Goal: Navigation & Orientation: Find specific page/section

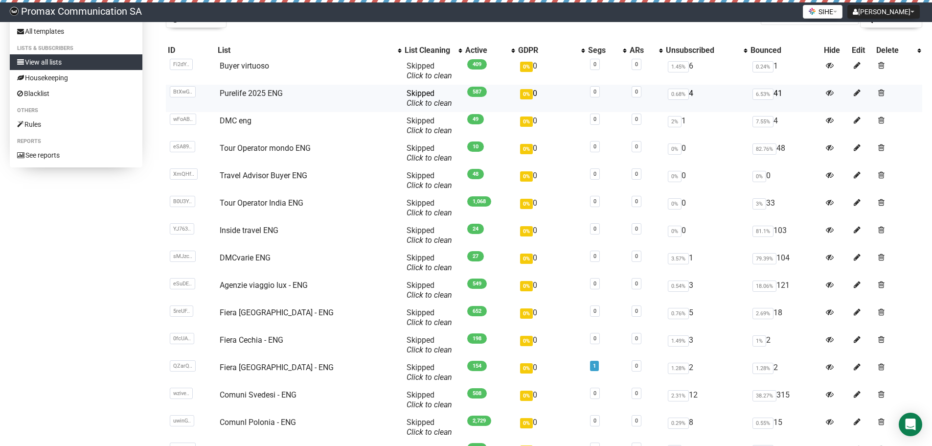
scroll to position [74, 0]
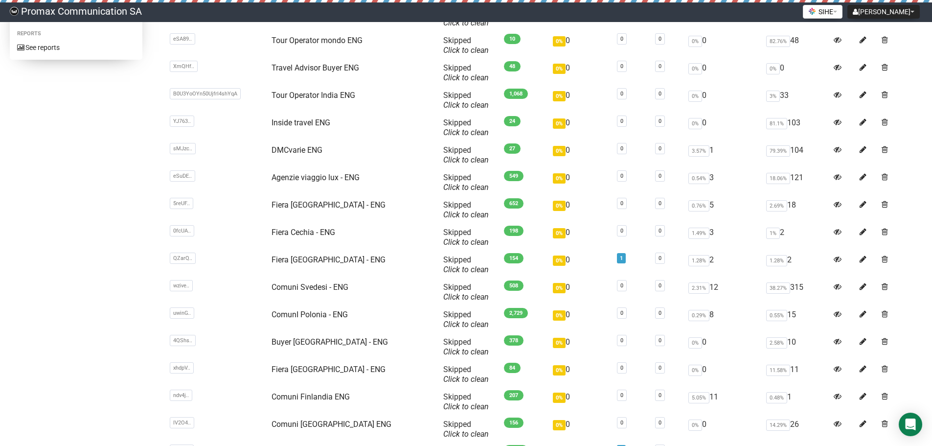
drag, startPoint x: 85, startPoint y: 237, endPoint x: 87, endPoint y: 288, distance: 50.9
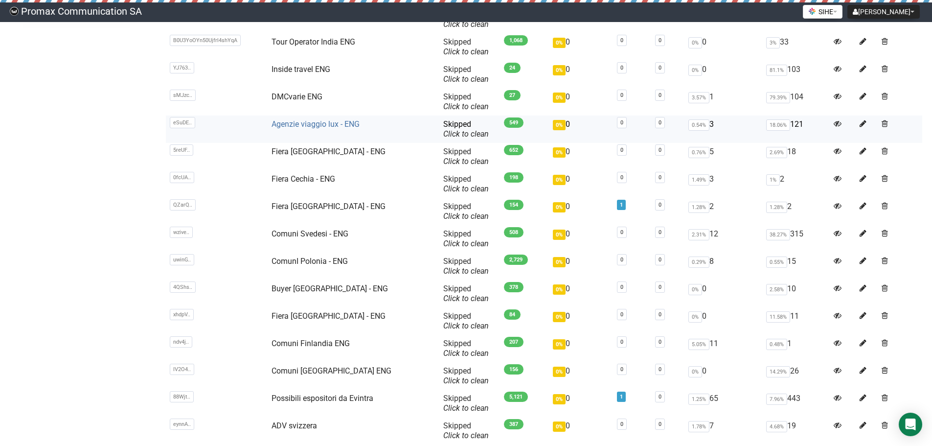
scroll to position [213, 0]
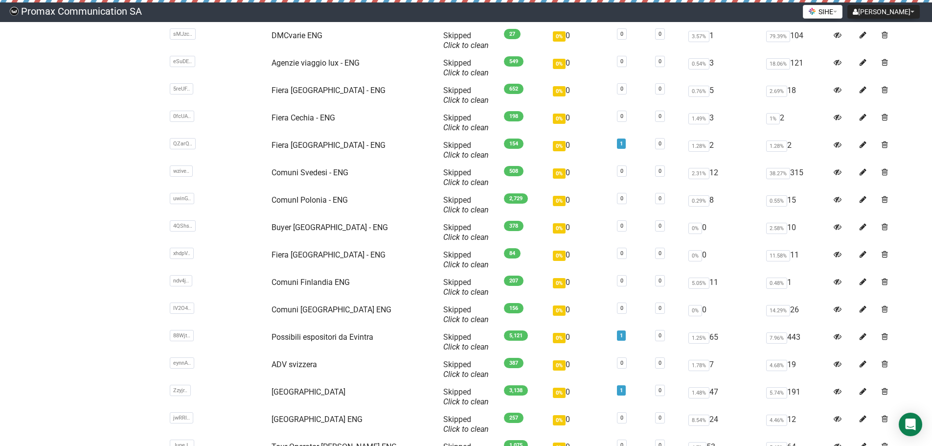
drag, startPoint x: 99, startPoint y: 190, endPoint x: 100, endPoint y: 225, distance: 35.2
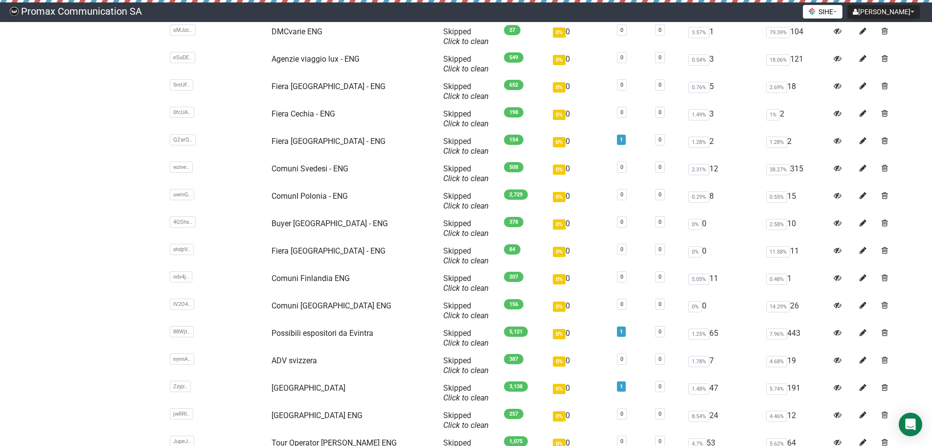
scroll to position [358, 0]
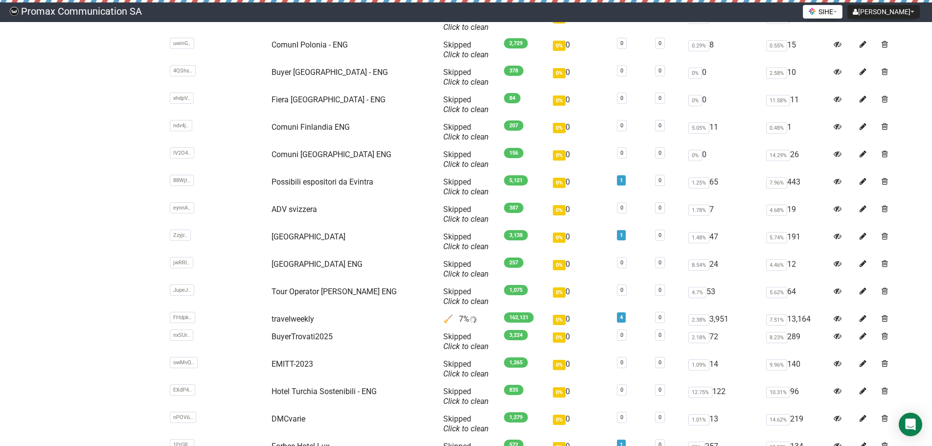
drag, startPoint x: 113, startPoint y: 200, endPoint x: 116, endPoint y: 233, distance: 33.4
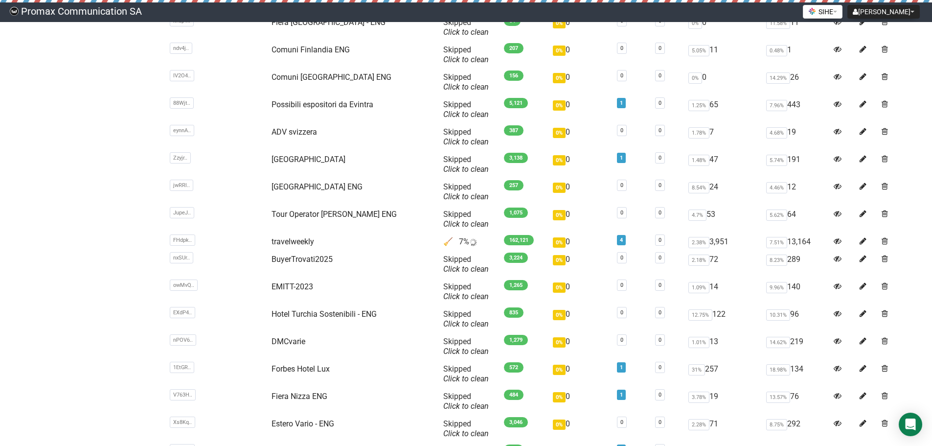
scroll to position [543, 0]
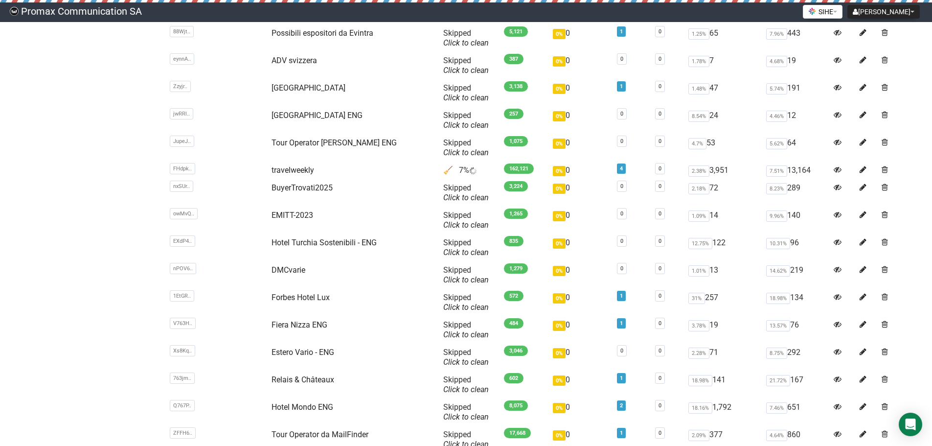
drag, startPoint x: 102, startPoint y: 210, endPoint x: 117, endPoint y: 250, distance: 43.0
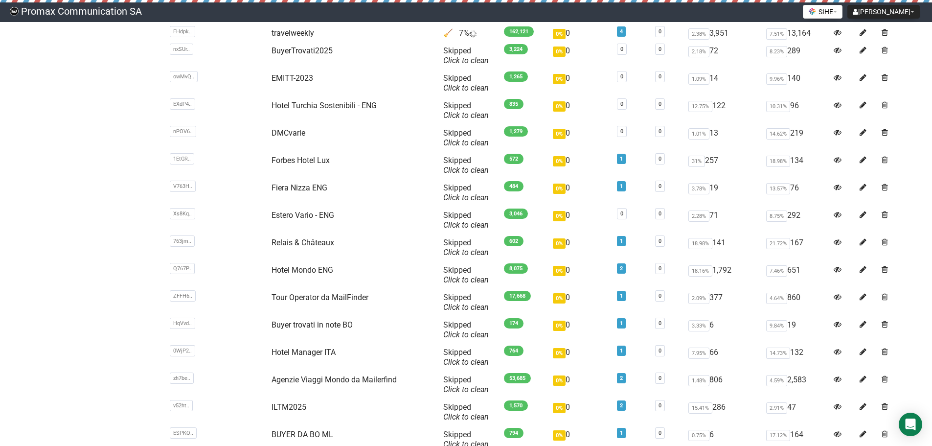
drag, startPoint x: 98, startPoint y: 202, endPoint x: 100, endPoint y: 239, distance: 37.2
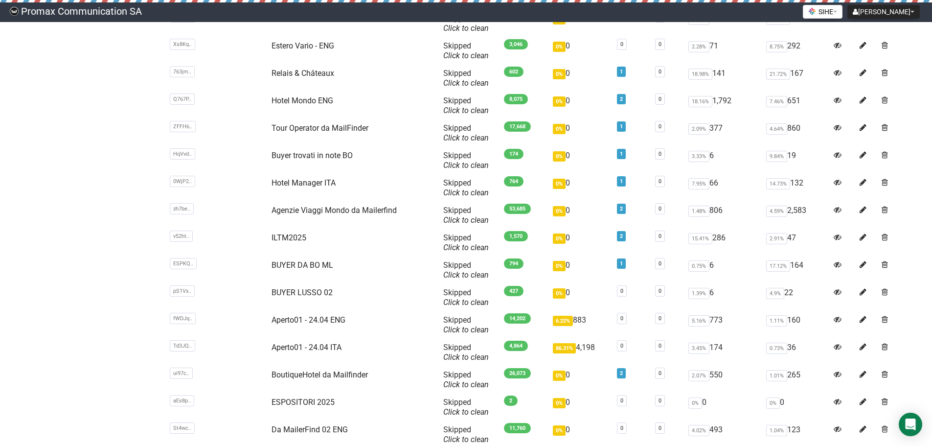
drag, startPoint x: 118, startPoint y: 219, endPoint x: 119, endPoint y: 237, distance: 17.7
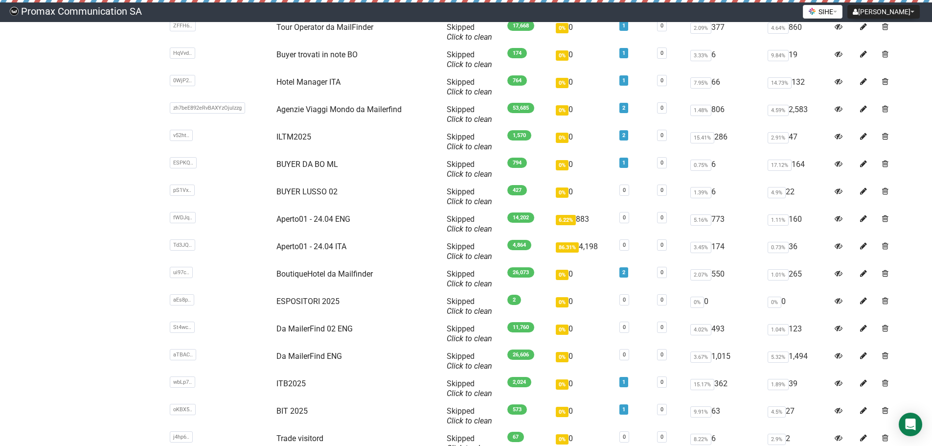
drag, startPoint x: 113, startPoint y: 205, endPoint x: 117, endPoint y: 229, distance: 24.2
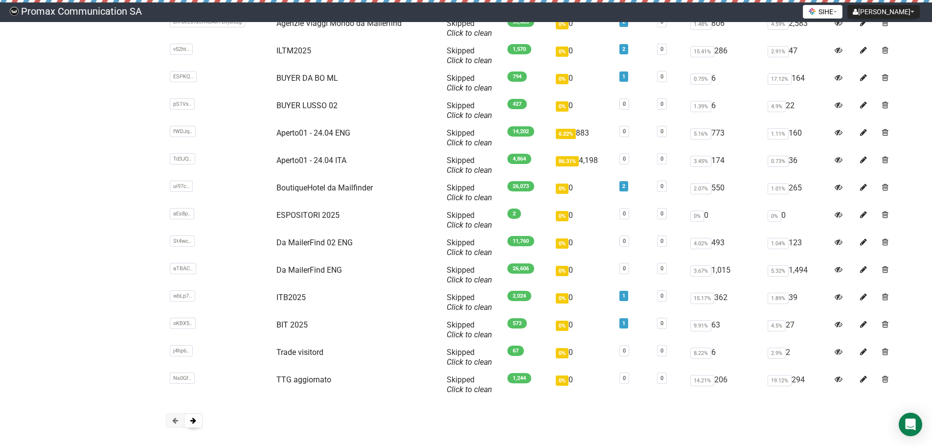
drag, startPoint x: 132, startPoint y: 222, endPoint x: 133, endPoint y: 258, distance: 36.7
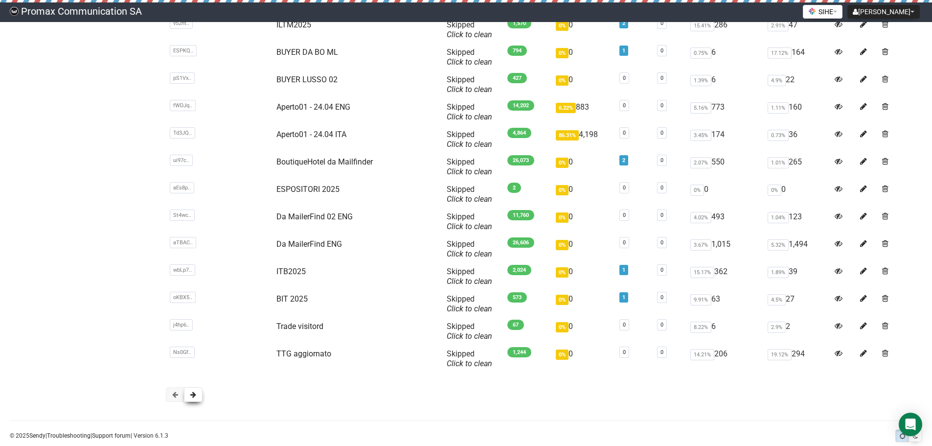
click at [196, 391] on span at bounding box center [193, 394] width 6 height 7
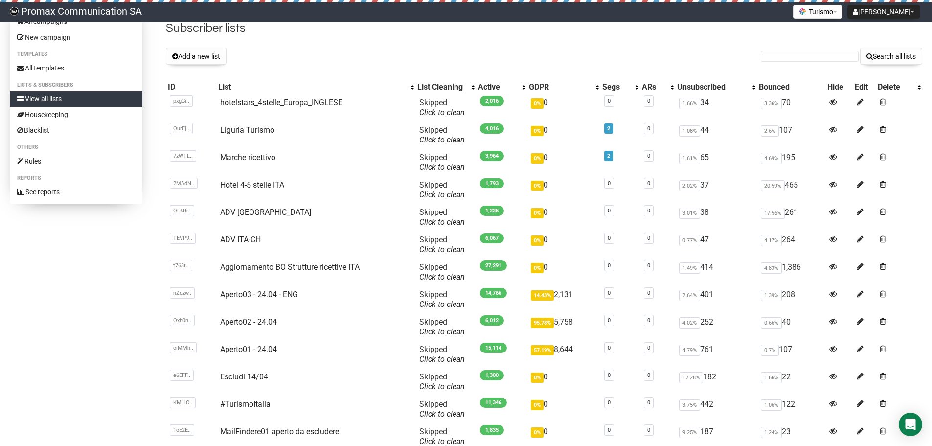
drag, startPoint x: 389, startPoint y: 69, endPoint x: 388, endPoint y: 96, distance: 26.9
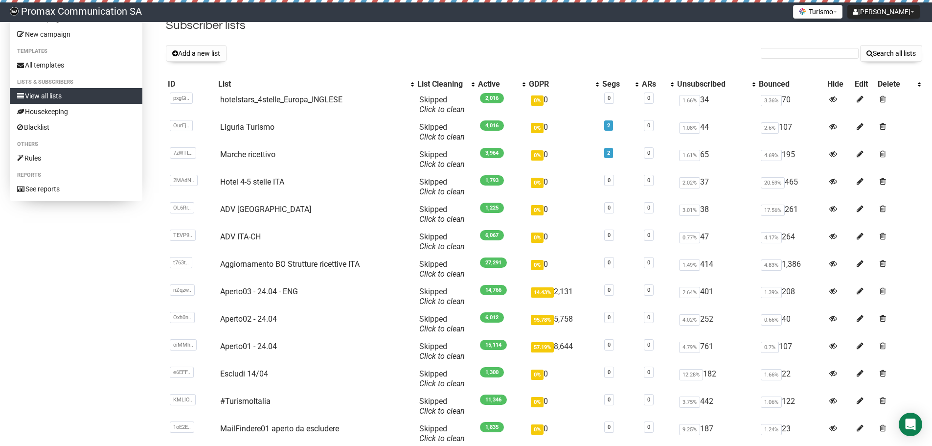
scroll to position [761, 0]
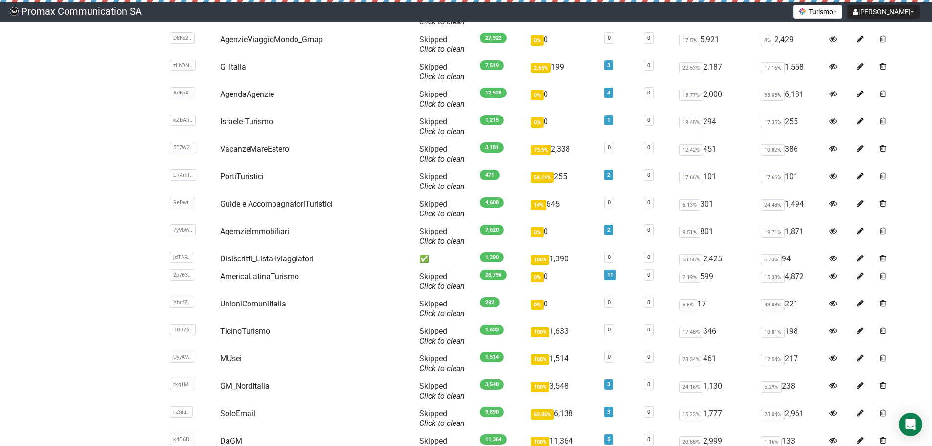
drag, startPoint x: 133, startPoint y: 200, endPoint x: 124, endPoint y: 264, distance: 64.7
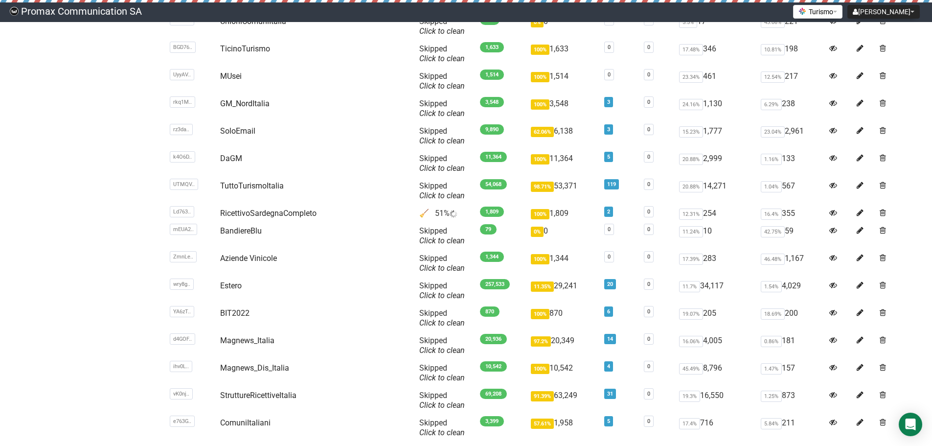
drag, startPoint x: 128, startPoint y: 202, endPoint x: 133, endPoint y: 273, distance: 70.6
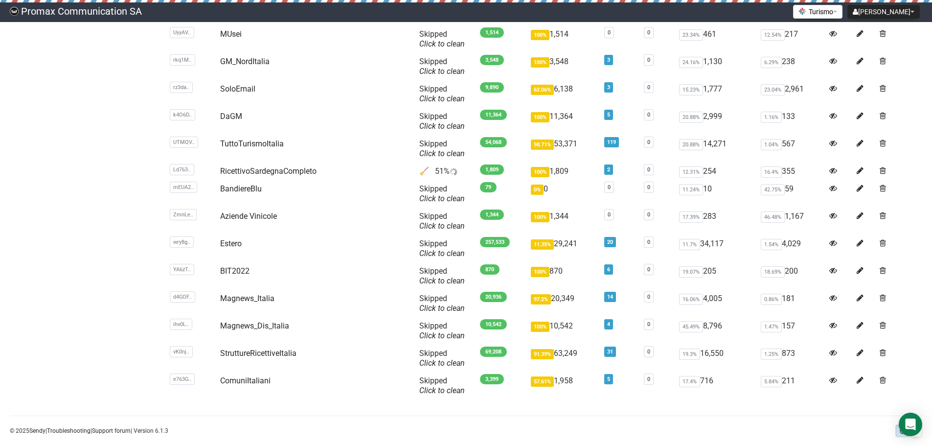
scroll to position [1310, 0]
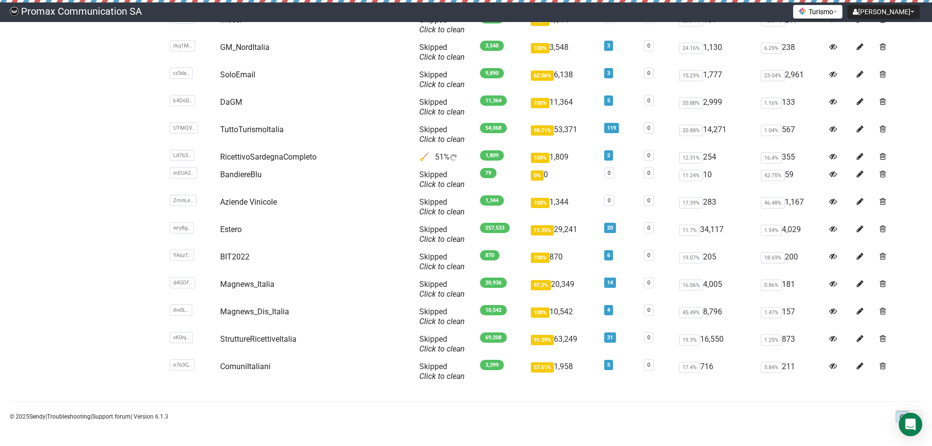
drag, startPoint x: 137, startPoint y: 218, endPoint x: 138, endPoint y: 271, distance: 53.8
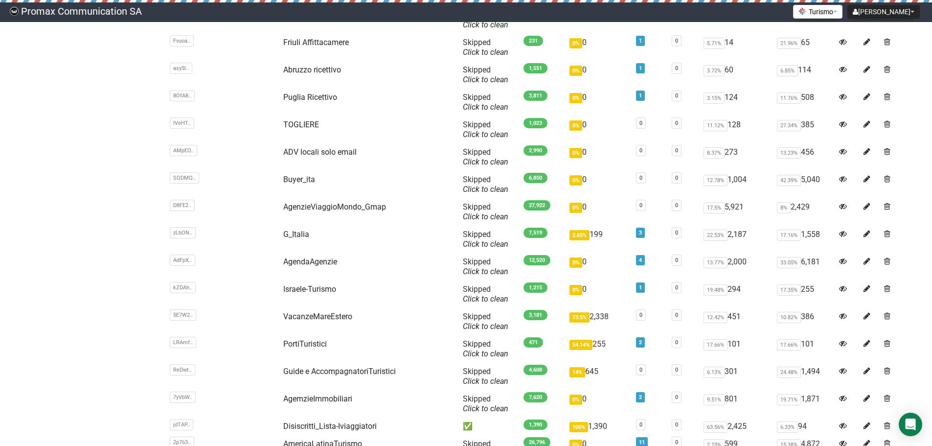
drag, startPoint x: 164, startPoint y: 290, endPoint x: 149, endPoint y: 209, distance: 82.2
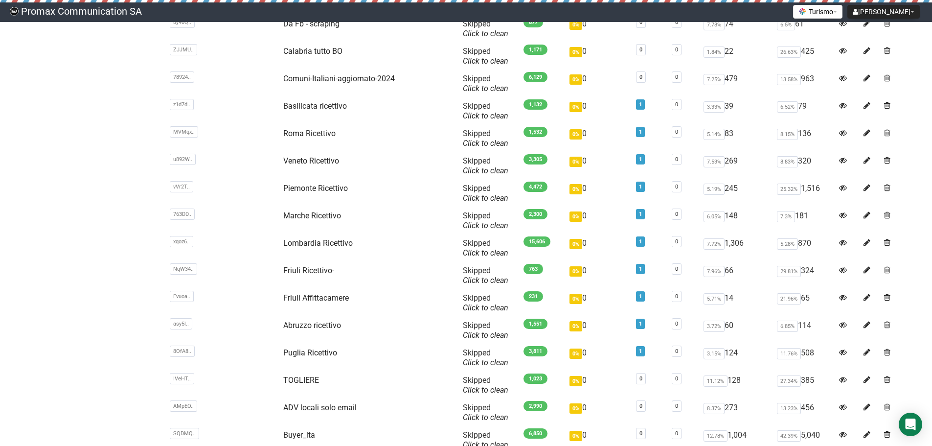
drag, startPoint x: 156, startPoint y: 244, endPoint x: 164, endPoint y: 154, distance: 90.4
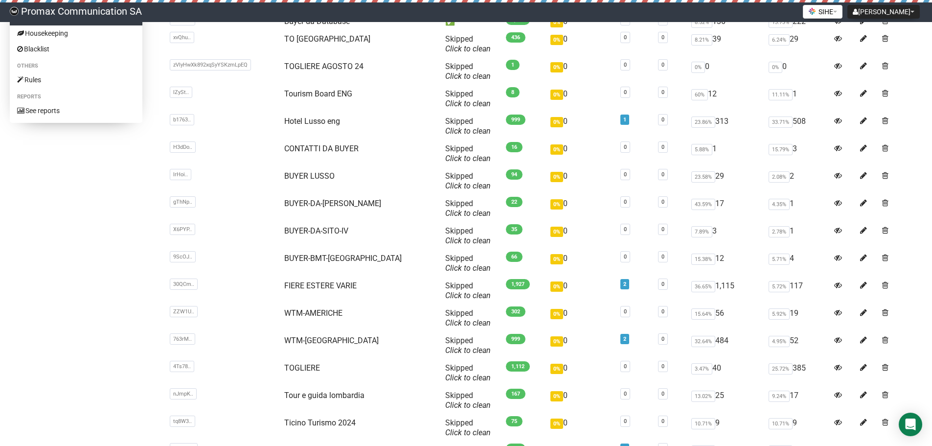
scroll to position [154, 0]
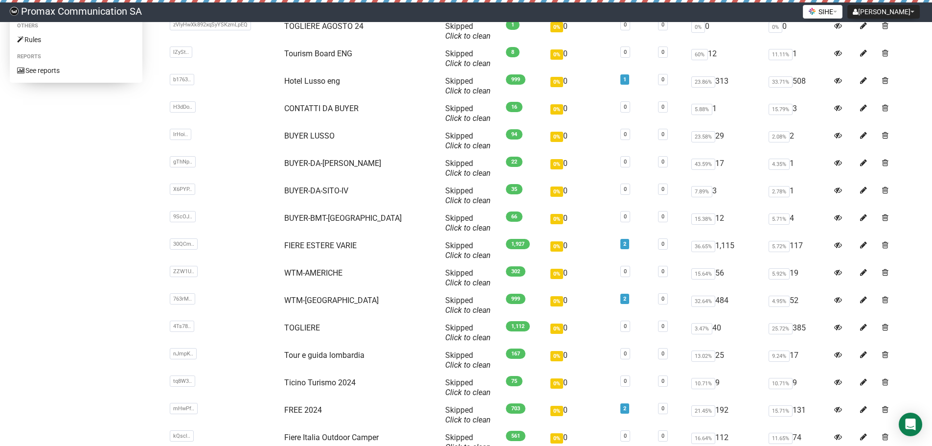
drag, startPoint x: 375, startPoint y: 78, endPoint x: 375, endPoint y: 110, distance: 31.8
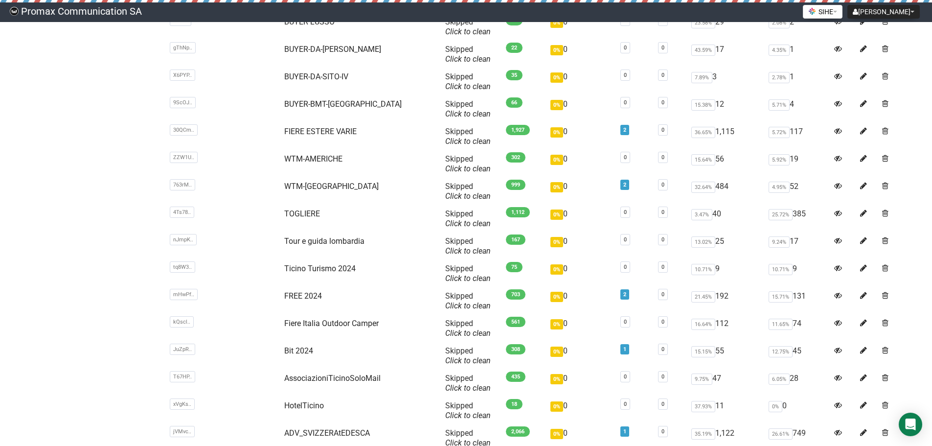
drag, startPoint x: 71, startPoint y: 291, endPoint x: 72, endPoint y: 296, distance: 5.0
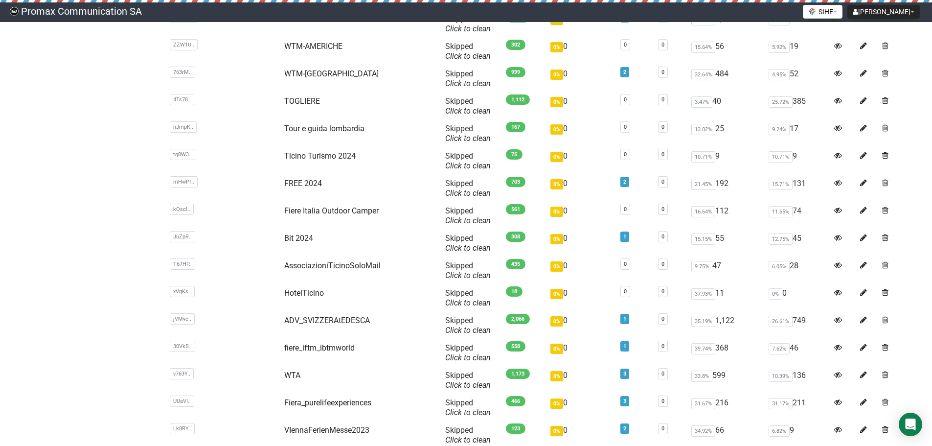
drag, startPoint x: 102, startPoint y: 221, endPoint x: 112, endPoint y: 277, distance: 57.0
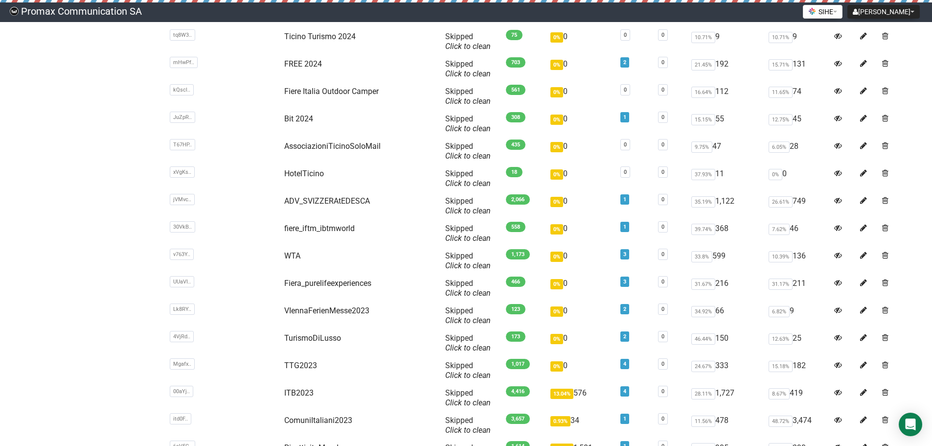
drag, startPoint x: 111, startPoint y: 219, endPoint x: 112, endPoint y: 268, distance: 49.9
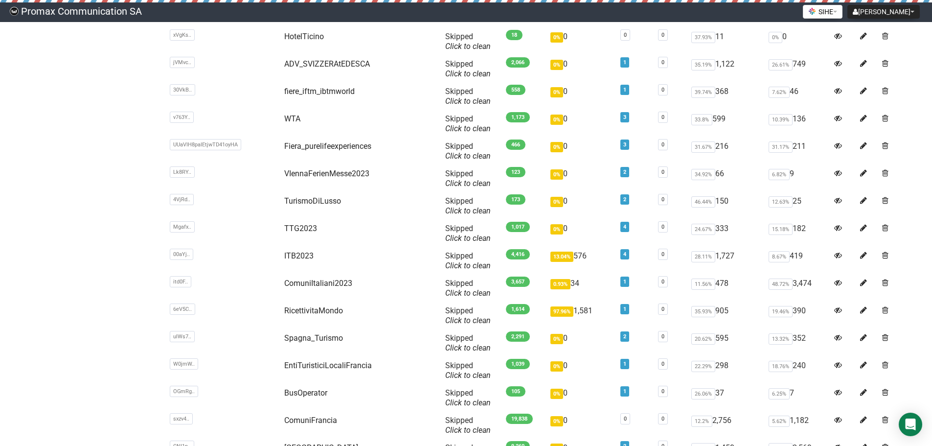
drag, startPoint x: 124, startPoint y: 217, endPoint x: 130, endPoint y: 259, distance: 42.0
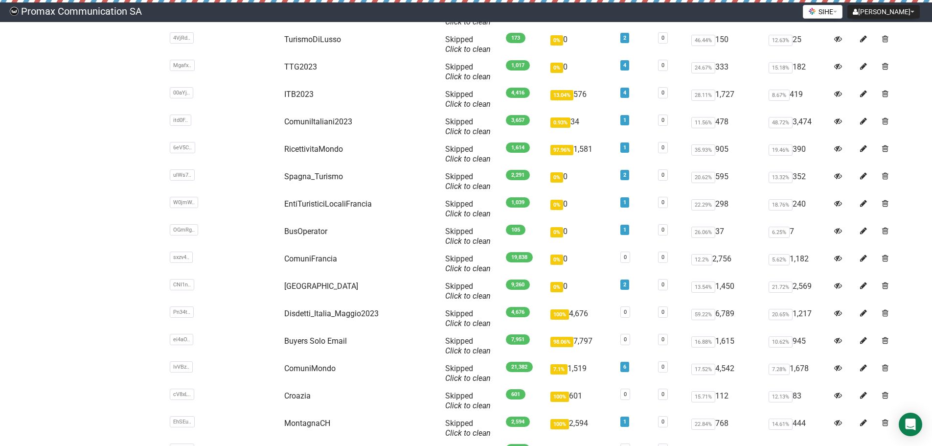
drag, startPoint x: 135, startPoint y: 220, endPoint x: 136, endPoint y: 265, distance: 45.0
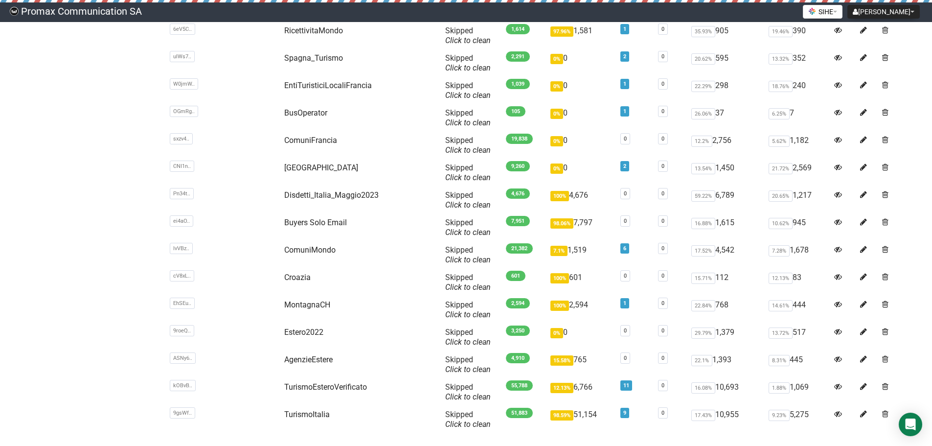
drag, startPoint x: 132, startPoint y: 226, endPoint x: 133, endPoint y: 264, distance: 37.2
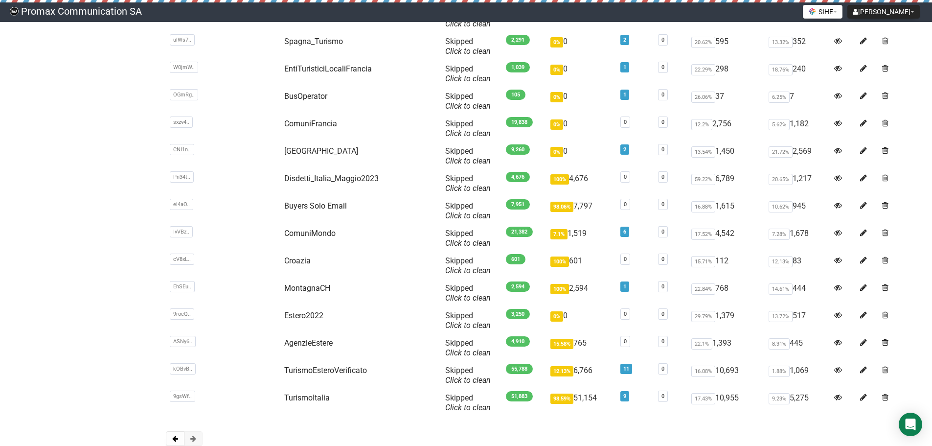
drag, startPoint x: 134, startPoint y: 210, endPoint x: 137, endPoint y: 245, distance: 34.4
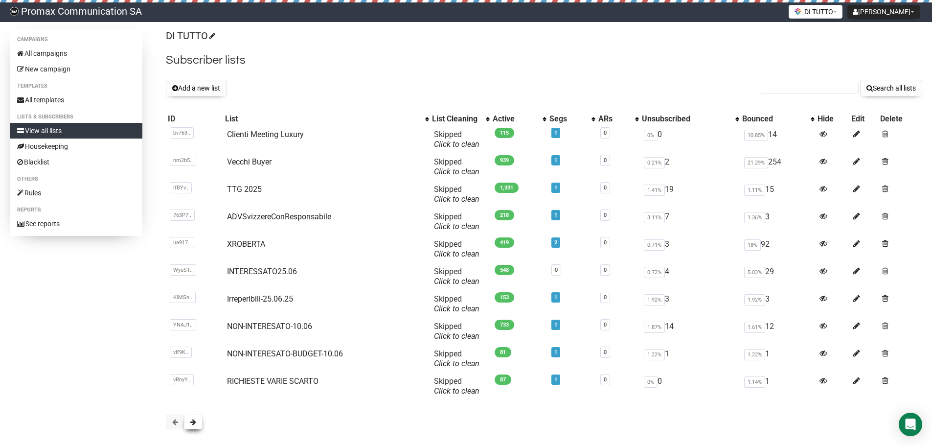
click at [195, 419] on span at bounding box center [193, 421] width 6 height 7
